Goal: Task Accomplishment & Management: Manage account settings

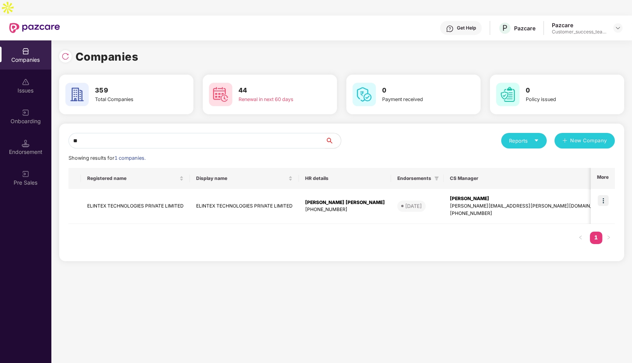
type input "*"
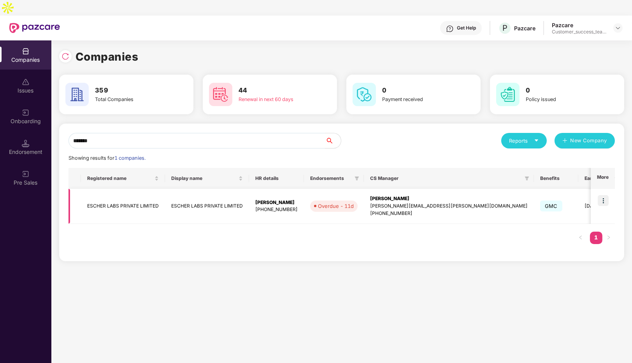
type input "******"
click at [607, 195] on img at bounding box center [602, 200] width 11 height 11
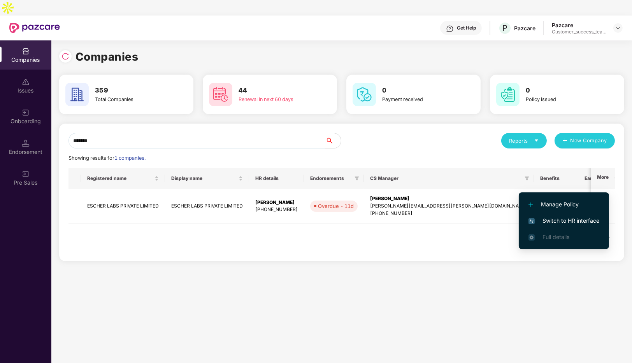
click at [558, 221] on span "Switch to HR interface" at bounding box center [563, 221] width 71 height 9
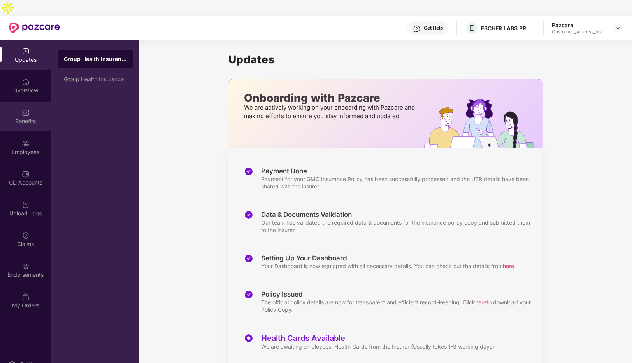
click at [24, 109] on img at bounding box center [26, 113] width 8 height 8
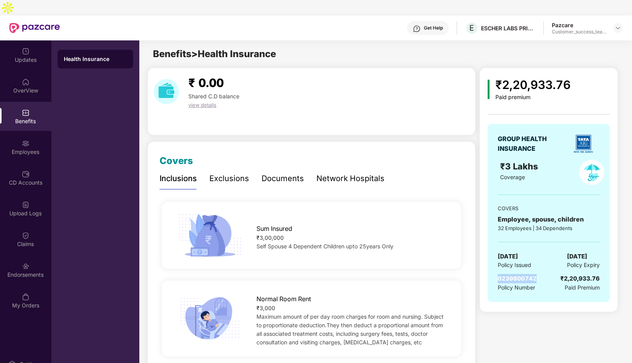
drag, startPoint x: 539, startPoint y: 261, endPoint x: 498, endPoint y: 262, distance: 41.6
click at [498, 274] on div "0239800742 Policy Number ₹2,20,933.76 Paid Premium" at bounding box center [548, 283] width 102 height 18
copy span "0239800742"
click at [619, 25] on img at bounding box center [617, 28] width 6 height 6
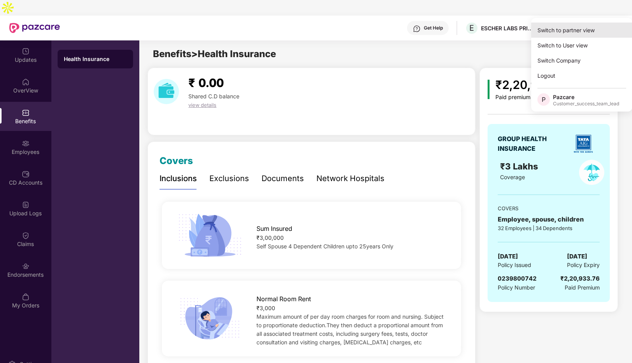
click at [574, 28] on div "Switch to partner view" at bounding box center [581, 30] width 101 height 15
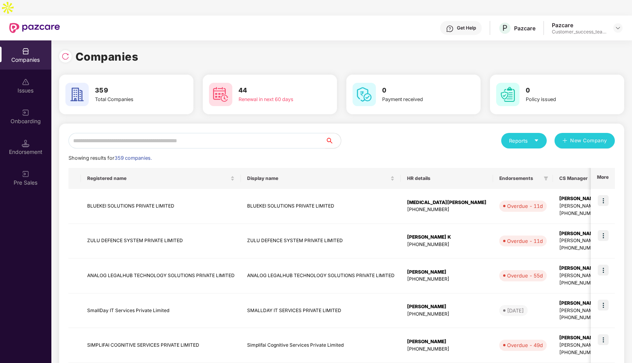
click at [123, 133] on input "text" at bounding box center [196, 141] width 257 height 16
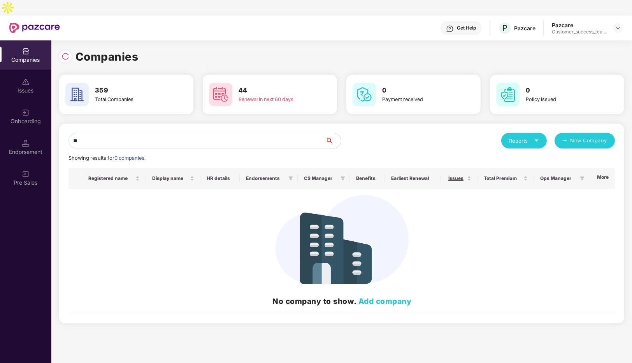
type input "*"
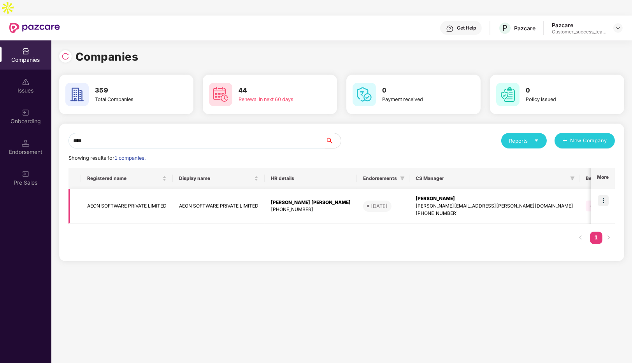
type input "****"
click at [606, 195] on img at bounding box center [602, 200] width 11 height 11
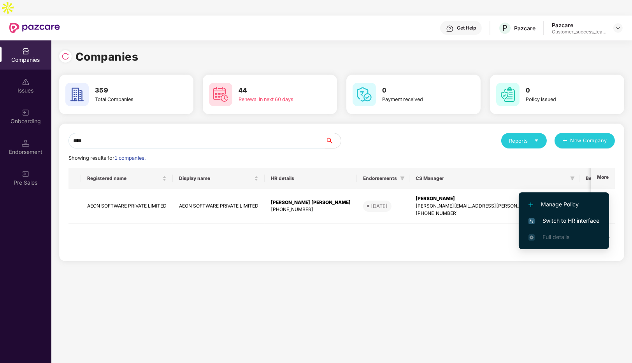
click at [546, 219] on span "Switch to HR interface" at bounding box center [563, 221] width 71 height 9
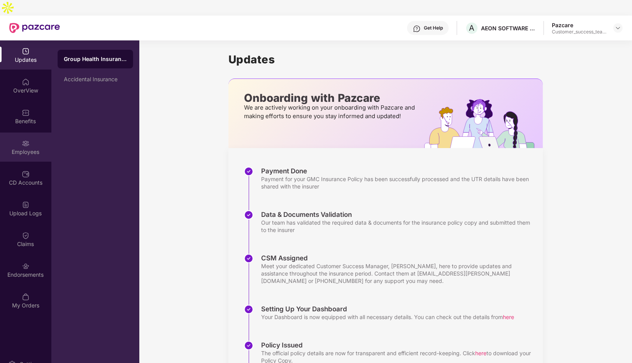
click at [22, 148] on div "Employees" at bounding box center [25, 152] width 51 height 8
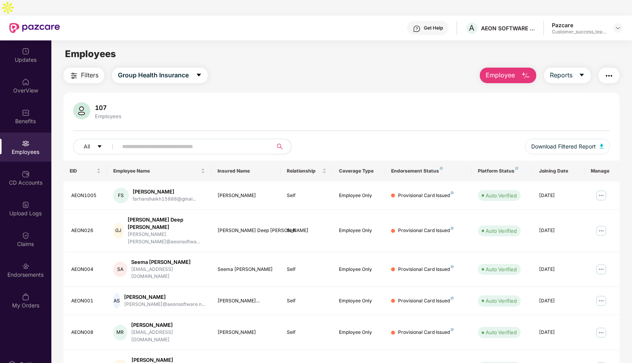
click at [163, 141] on input "text" at bounding box center [192, 147] width 140 height 12
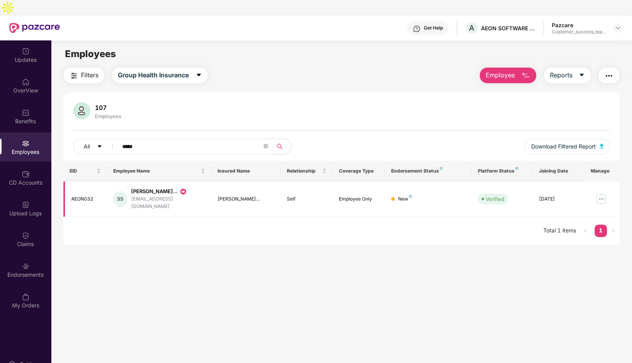
type input "*****"
click at [599, 193] on img at bounding box center [601, 199] width 12 height 12
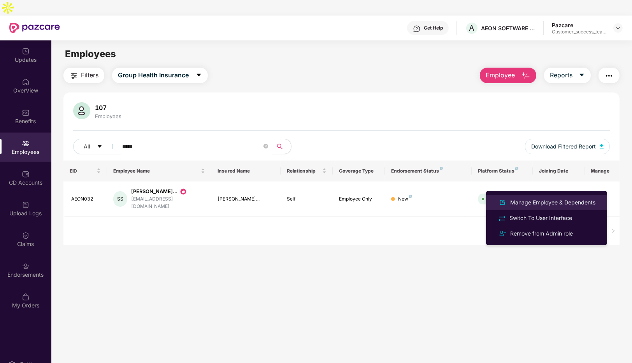
click at [561, 202] on div "Manage Employee & Dependents" at bounding box center [552, 202] width 88 height 9
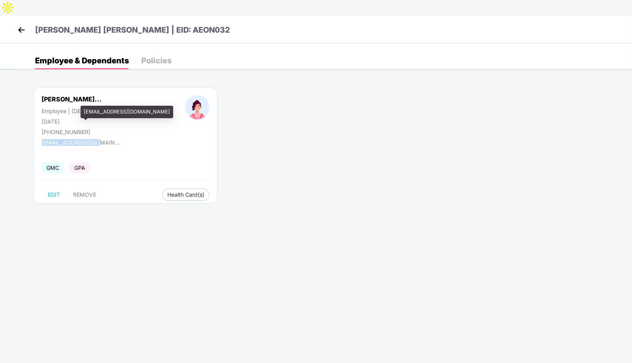
drag, startPoint x: 105, startPoint y: 128, endPoint x: 40, endPoint y: 127, distance: 64.9
click at [40, 127] on div "[PERSON_NAME]... Employee | [DEMOGRAPHIC_DATA] [DATE] [PHONE_NUMBER] [EMAIL_ADD…" at bounding box center [125, 145] width 184 height 117
copy div "[EMAIL_ADDRESS][DOMAIN_NAME]"
click at [16, 24] on img at bounding box center [22, 30] width 12 height 12
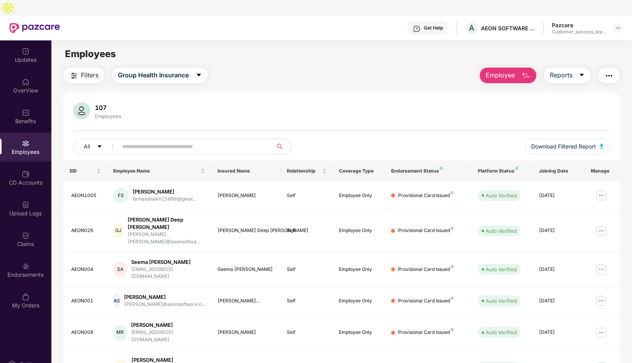
click at [142, 141] on input "text" at bounding box center [192, 147] width 140 height 12
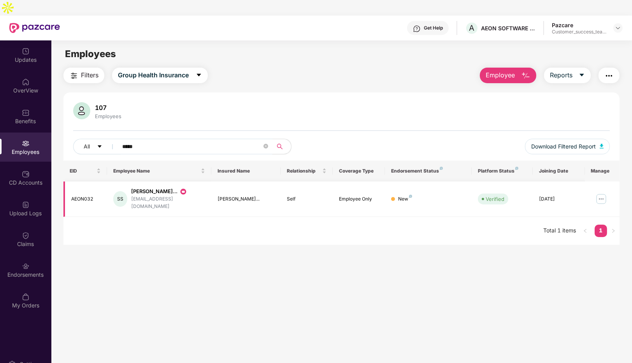
type input "*****"
click at [602, 193] on img at bounding box center [601, 199] width 12 height 12
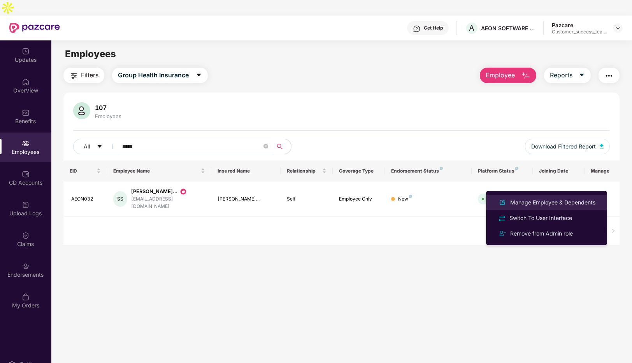
click at [571, 202] on div "Manage Employee & Dependents" at bounding box center [552, 202] width 88 height 9
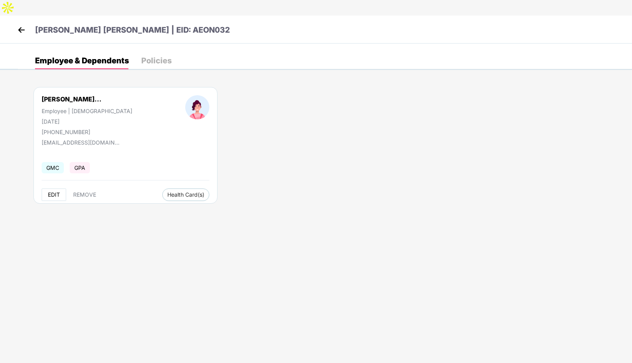
click at [53, 192] on span "EDIT" at bounding box center [54, 195] width 12 height 6
select select "******"
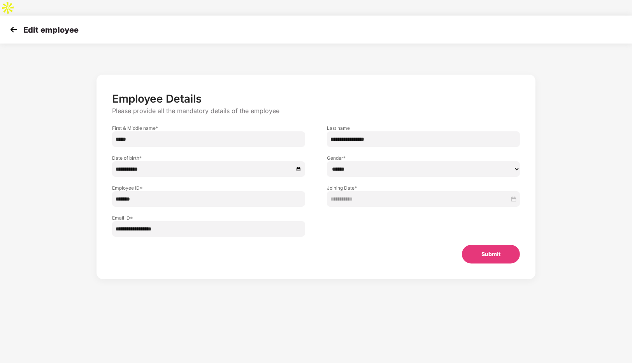
click at [185, 221] on input "**********" at bounding box center [208, 229] width 193 height 16
type input "*"
paste input "**********"
type input "**********"
click at [485, 245] on button "Submit" at bounding box center [491, 254] width 58 height 19
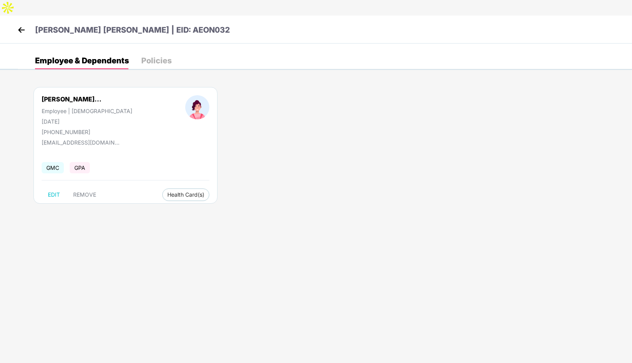
click at [21, 24] on img at bounding box center [22, 30] width 12 height 12
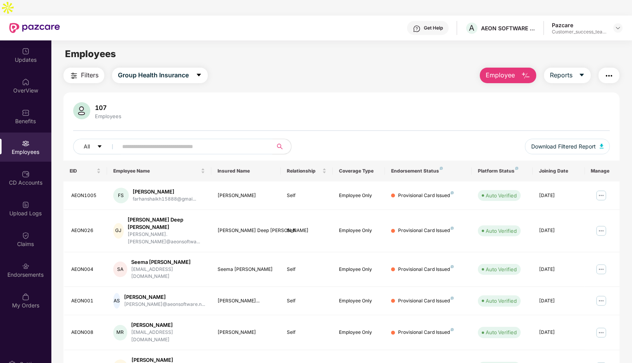
click at [161, 141] on input "text" at bounding box center [192, 147] width 140 height 12
type input "*"
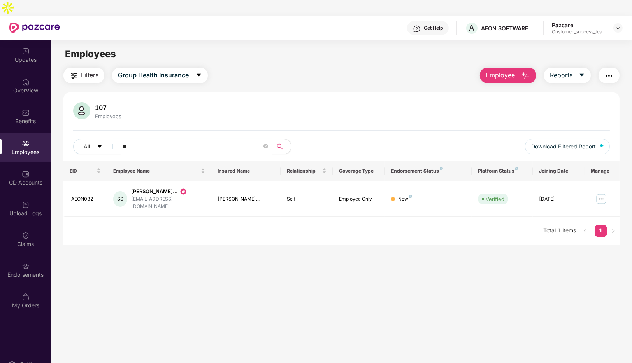
type input "*"
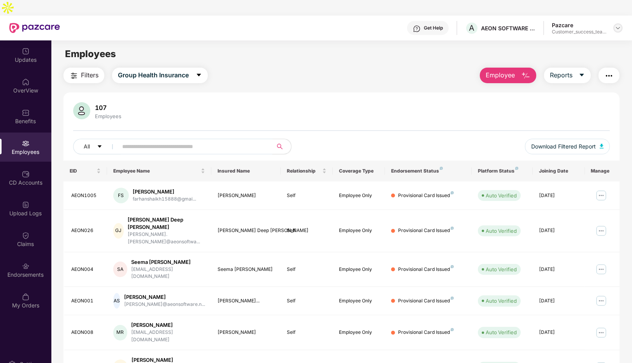
click at [617, 21] on div "Pazcare Customer_success_team_lead" at bounding box center [586, 28] width 71 height 14
click at [617, 25] on img at bounding box center [617, 28] width 6 height 6
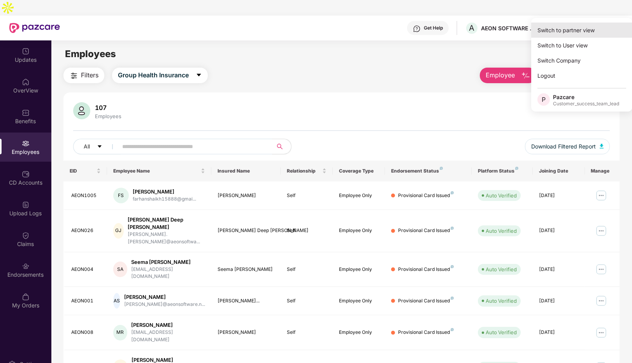
click at [568, 33] on div "Switch to partner view" at bounding box center [581, 30] width 101 height 15
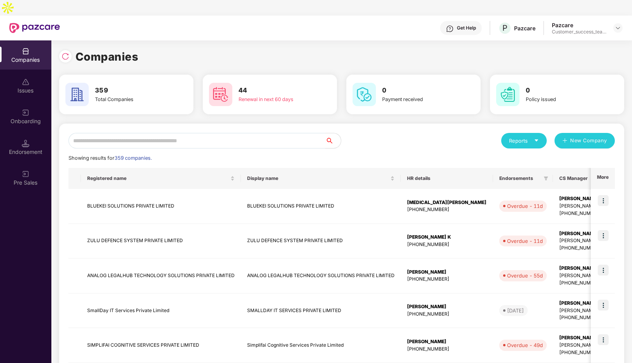
click at [238, 133] on input "text" at bounding box center [196, 141] width 257 height 16
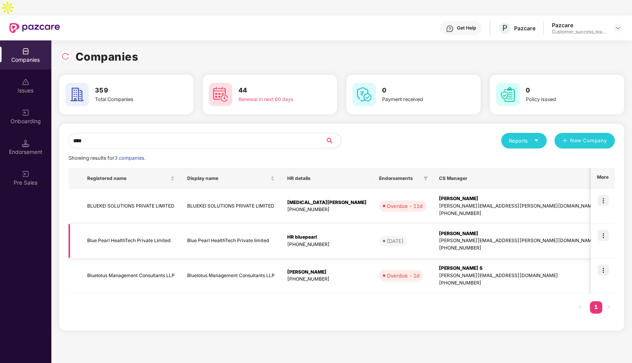
type input "****"
click at [603, 230] on img at bounding box center [602, 235] width 11 height 11
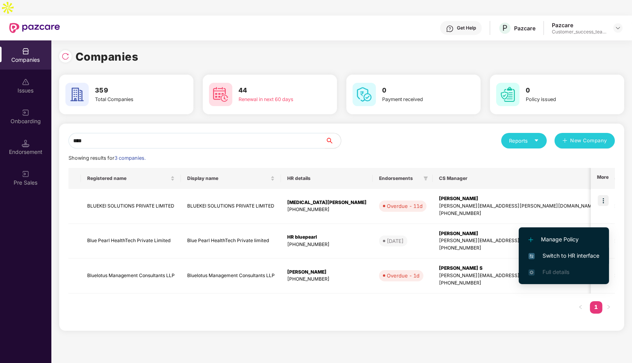
click at [559, 257] on span "Switch to HR interface" at bounding box center [563, 256] width 71 height 9
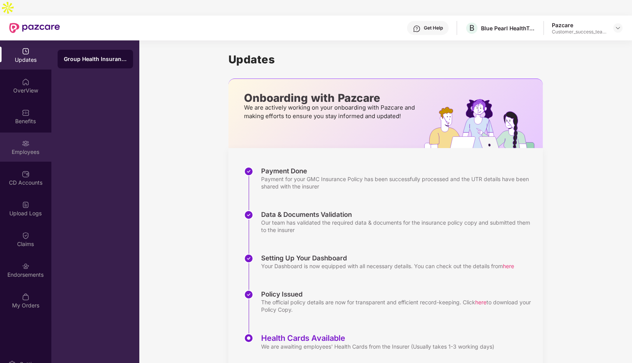
click at [26, 140] on img at bounding box center [26, 144] width 8 height 8
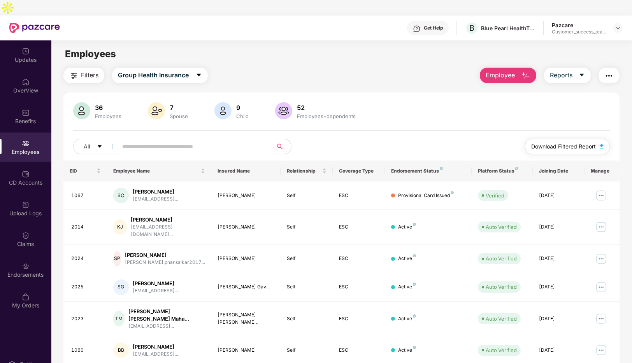
click at [532, 142] on span "Download Filtered Report" at bounding box center [563, 146] width 65 height 9
